Goal: Task Accomplishment & Management: Manage account settings

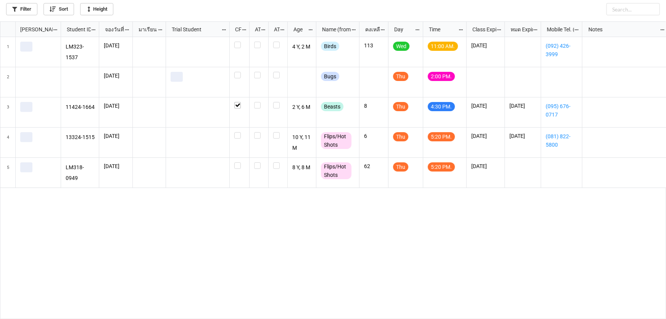
scroll to position [293, 661]
click at [417, 41] on icon "grid" at bounding box center [418, 42] width 6 height 6
click at [418, 41] on icon "grid" at bounding box center [418, 42] width 6 height 6
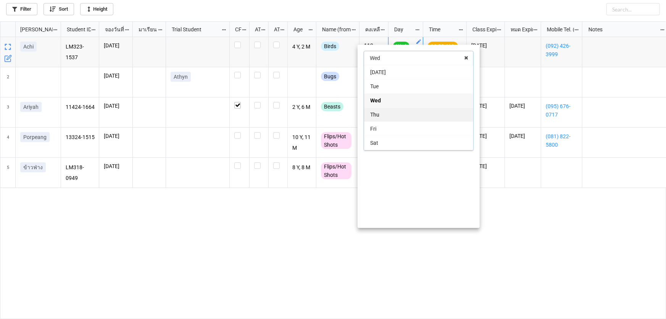
click at [387, 114] on div "Thu" at bounding box center [418, 114] width 109 height 14
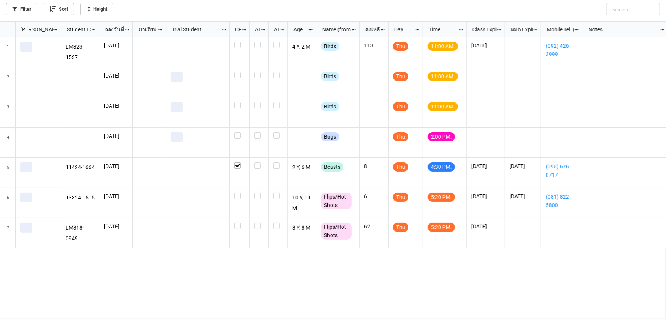
scroll to position [293, 661]
click at [305, 275] on div "LM323-1537 18/9/2025 4 Y, 2 M Birds 113 Thu 11:00 AM. 30/8/2026 (092) 426-3999 …" at bounding box center [363, 178] width 605 height 282
click at [241, 198] on div "grid" at bounding box center [239, 195] width 10 height 6
click at [234, 229] on div "grid" at bounding box center [240, 233] width 20 height 30
click at [238, 222] on label "grid" at bounding box center [239, 222] width 10 height 0
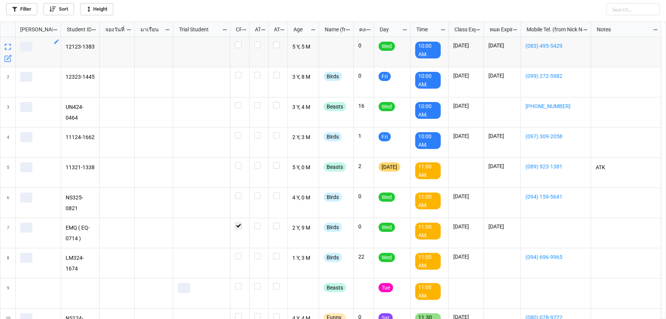
scroll to position [293, 661]
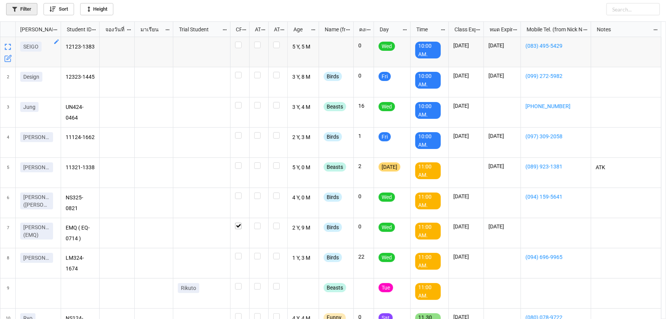
click at [30, 8] on link "Filter" at bounding box center [21, 9] width 31 height 12
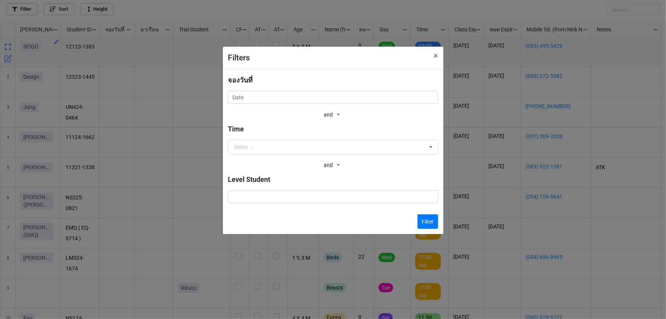
click at [394, 98] on div "จองวันที่ ‹ [DATE] › Su Mo Tu We Th Fr Sa 31 1 2 3 4 5 6 7 8 9 10 11 12 13 14 1…" at bounding box center [333, 97] width 210 height 45
click at [387, 97] on input "text" at bounding box center [333, 97] width 210 height 13
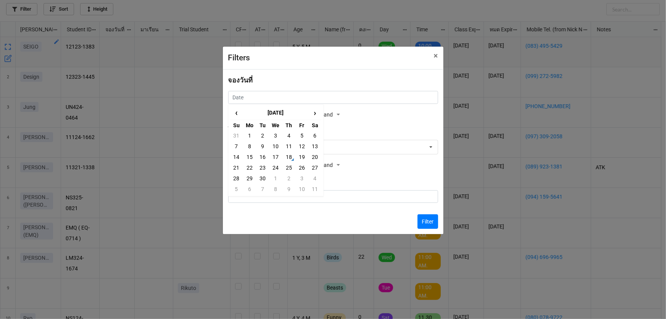
click at [298, 155] on td "19" at bounding box center [301, 156] width 13 height 11
type input "[DATE]"
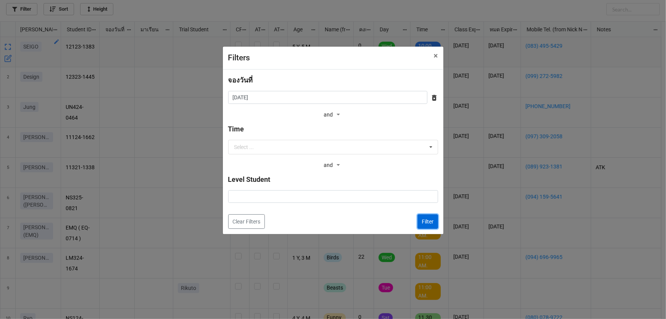
click at [427, 220] on button "Filter" at bounding box center [427, 221] width 21 height 14
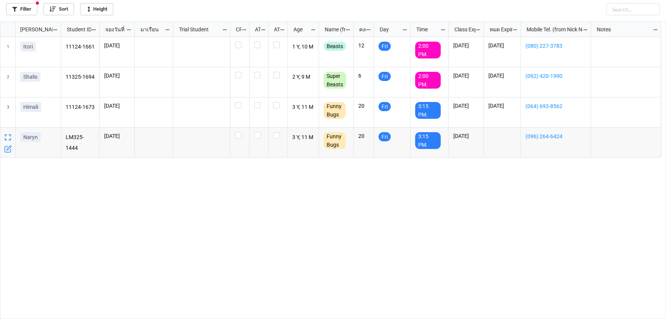
click at [5, 147] on icon "grid" at bounding box center [8, 149] width 8 height 8
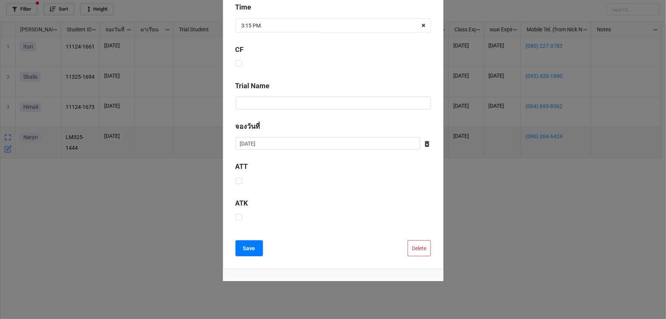
scroll to position [225, 0]
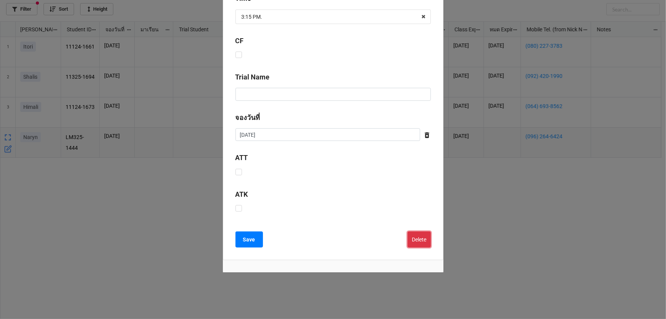
click at [427, 237] on button "Delete" at bounding box center [418, 239] width 23 height 16
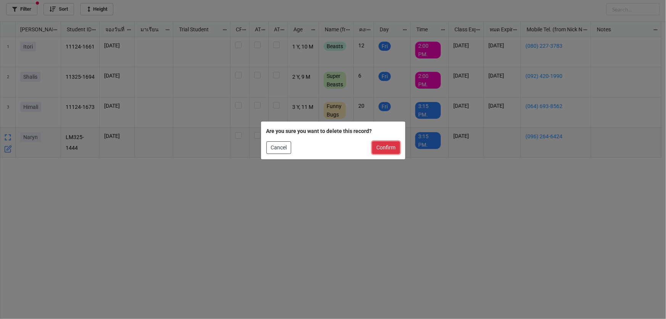
click at [388, 151] on button "Confirm" at bounding box center [386, 147] width 28 height 13
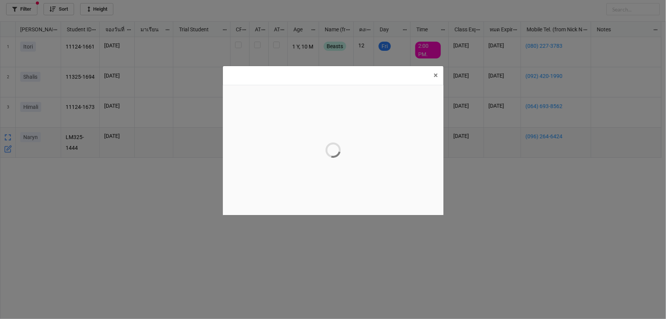
scroll to position [0, 0]
